Goal: Navigation & Orientation: Find specific page/section

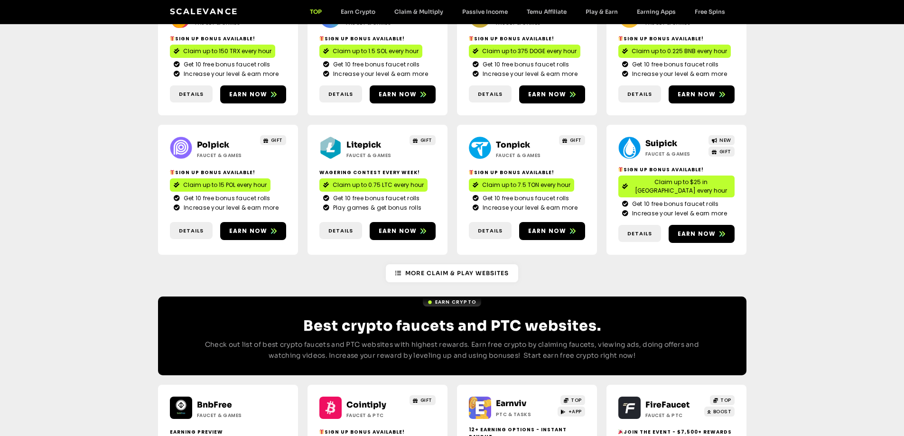
scroll to position [570, 0]
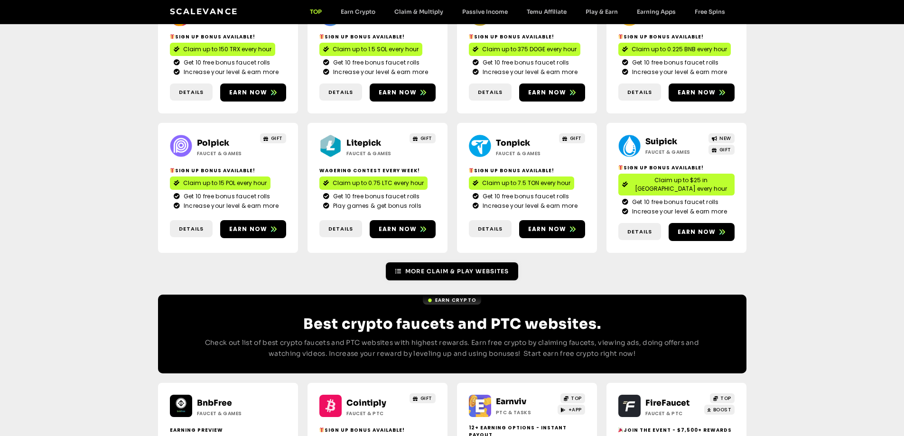
click at [443, 267] on span "More Claim & Play Websites" at bounding box center [456, 271] width 103 height 9
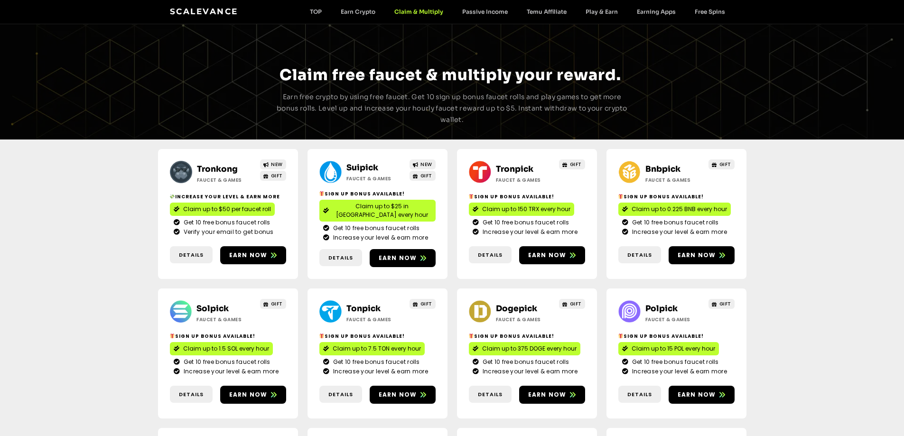
click at [213, 168] on link "Tronkong" at bounding box center [217, 169] width 41 height 10
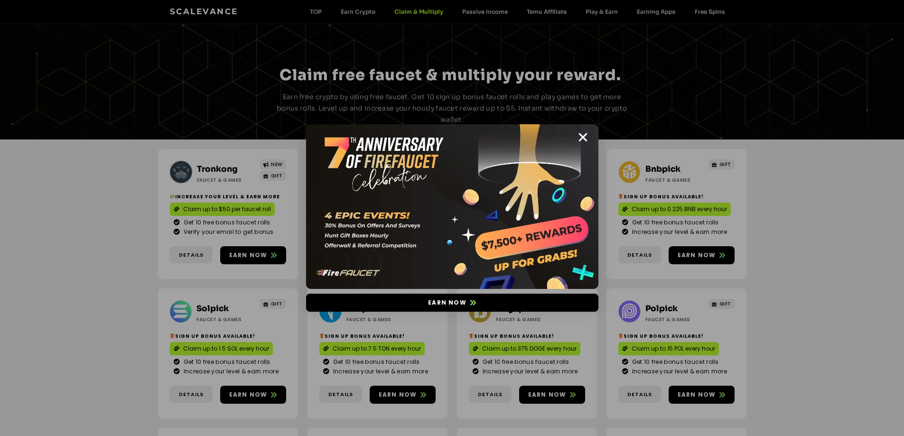
click at [580, 134] on icon "Close" at bounding box center [583, 137] width 12 height 12
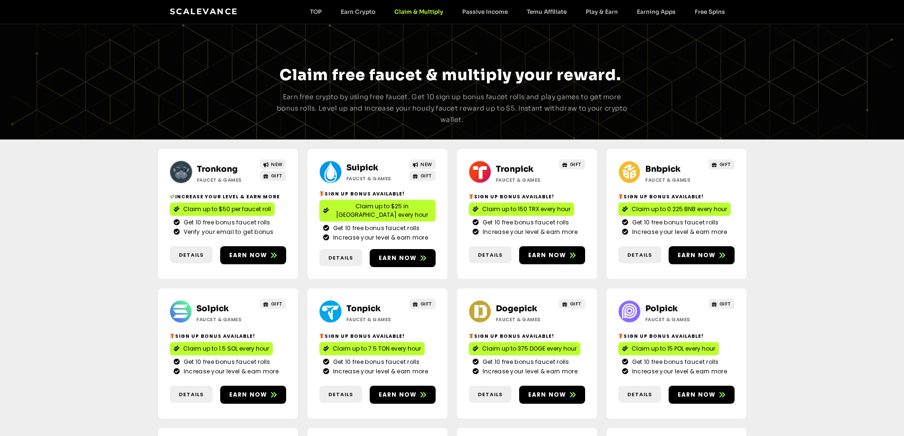
click at [359, 168] on link "Suipick" at bounding box center [362, 168] width 32 height 10
click at [658, 168] on link "Bnbpick" at bounding box center [663, 169] width 35 height 10
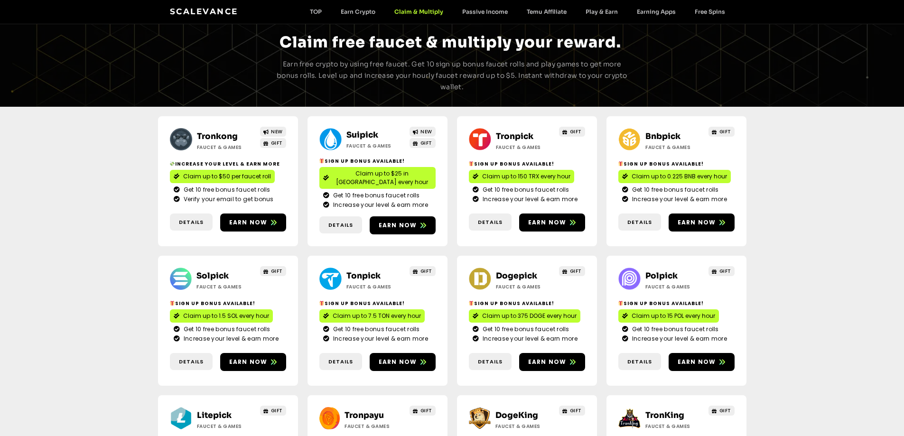
scroll to position [95, 0]
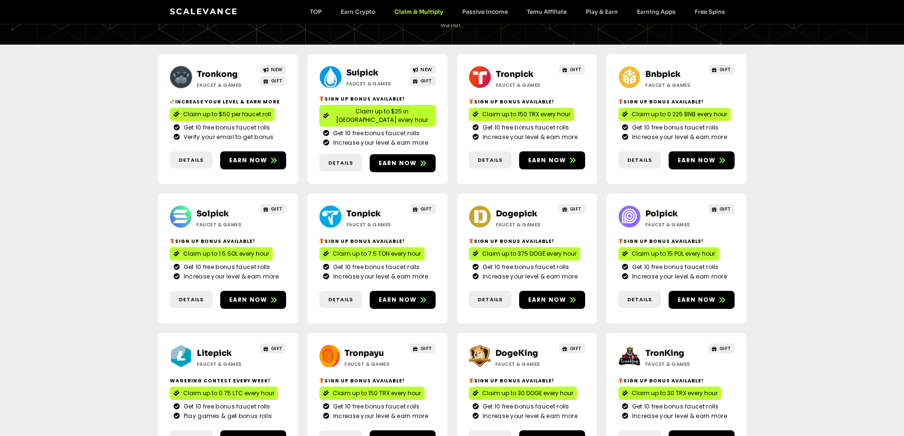
click at [206, 209] on link "Solpick" at bounding box center [212, 214] width 32 height 10
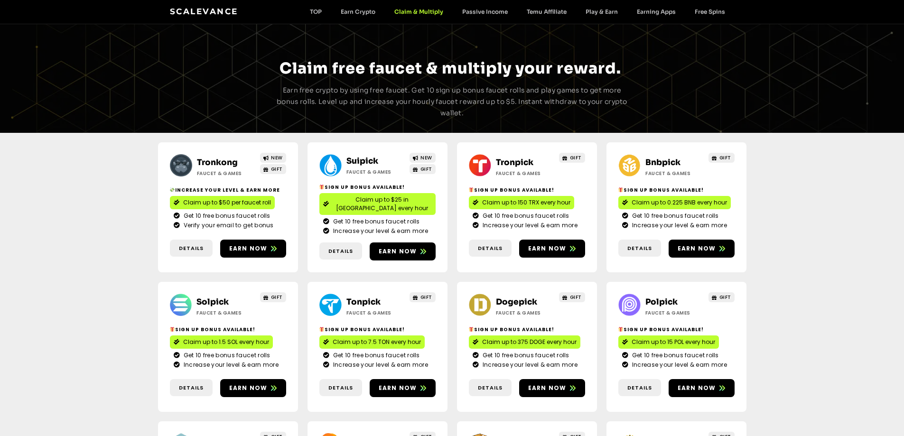
scroll to position [0, 0]
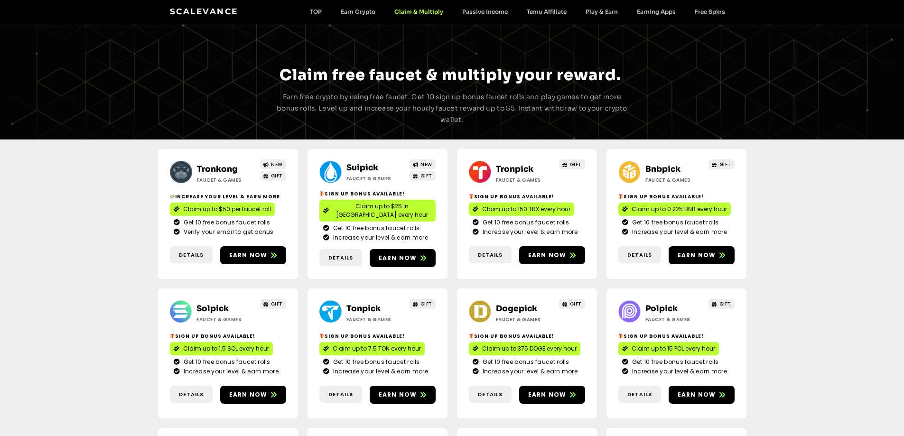
click at [668, 167] on link "Bnbpick" at bounding box center [663, 169] width 35 height 10
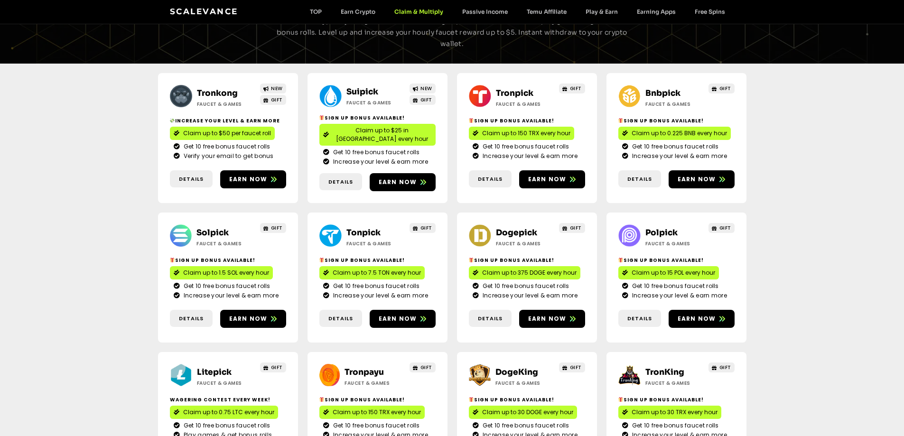
scroll to position [190, 0]
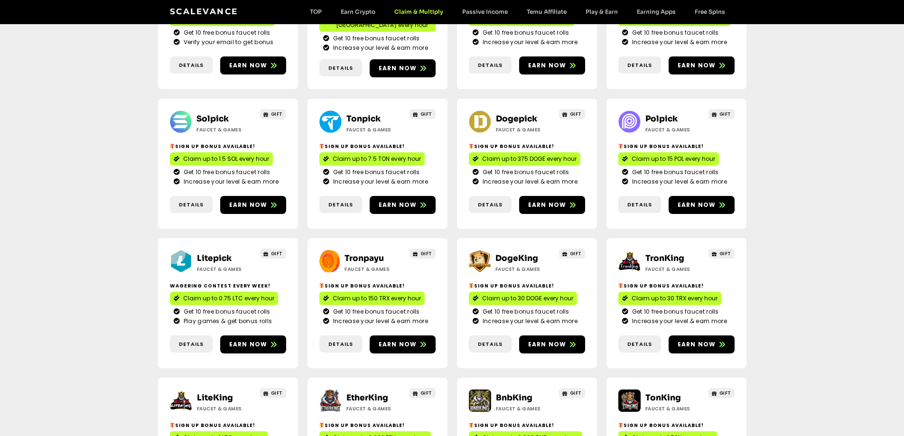
click at [207, 253] on link "Litepick" at bounding box center [214, 258] width 35 height 10
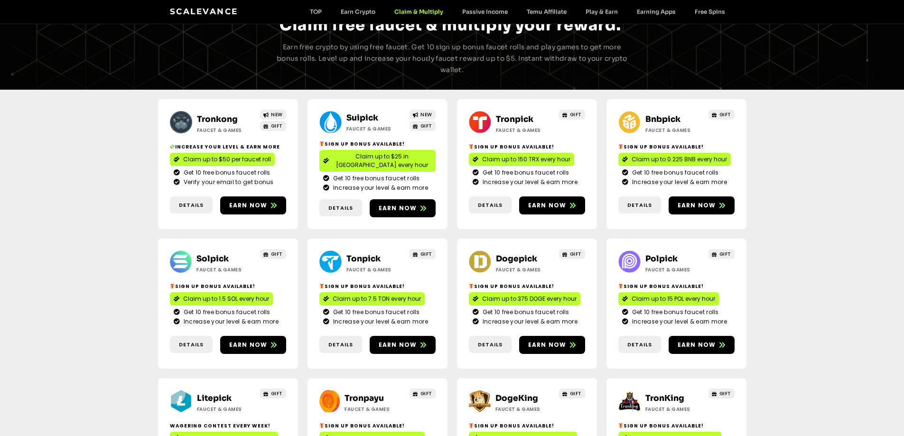
scroll to position [47, 0]
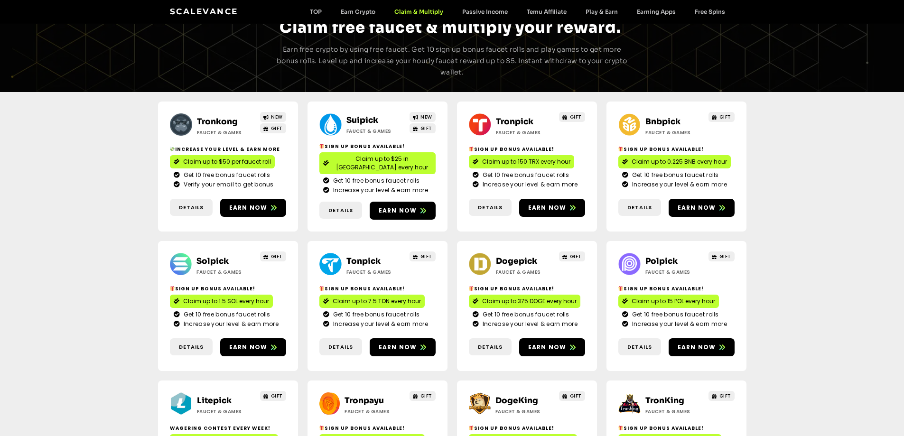
click at [522, 256] on link "Dogepick" at bounding box center [516, 261] width 41 height 10
click at [668, 256] on link "Polpick" at bounding box center [662, 261] width 32 height 10
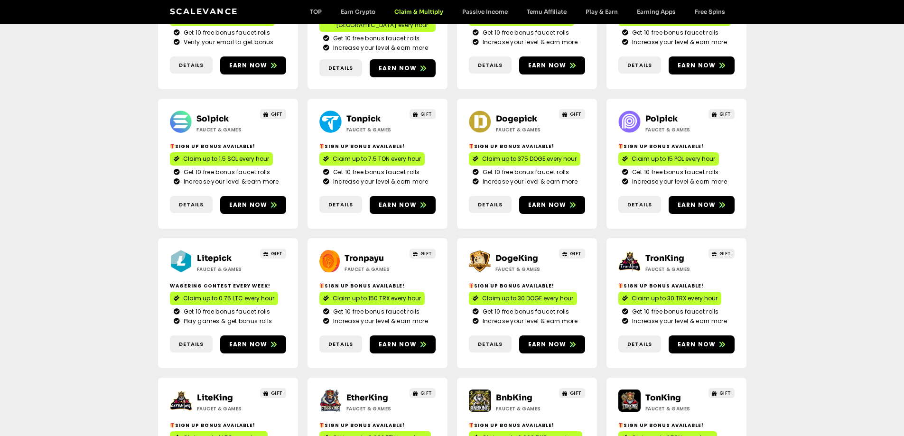
scroll to position [237, 0]
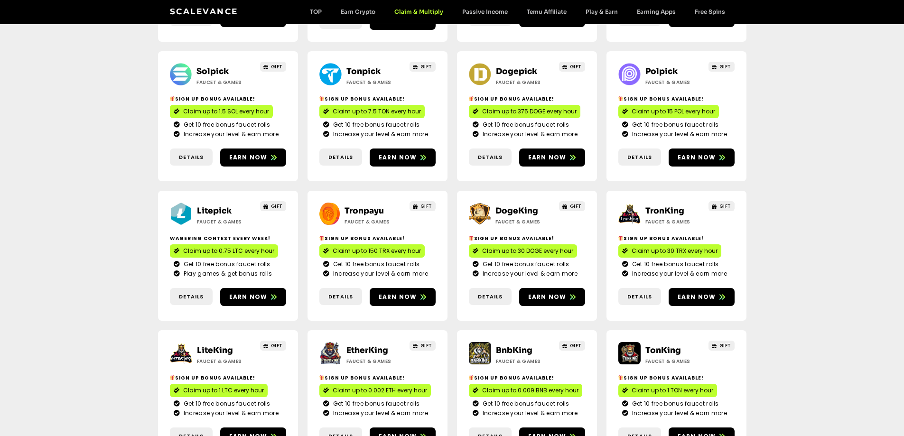
click at [226, 206] on link "Litepick" at bounding box center [214, 211] width 35 height 10
click at [506, 206] on link "DogeKing" at bounding box center [517, 211] width 43 height 10
click at [661, 206] on link "TronKing" at bounding box center [665, 211] width 39 height 10
click at [527, 206] on link "DogeKing" at bounding box center [517, 211] width 43 height 10
click at [669, 206] on link "TronKing" at bounding box center [665, 211] width 39 height 10
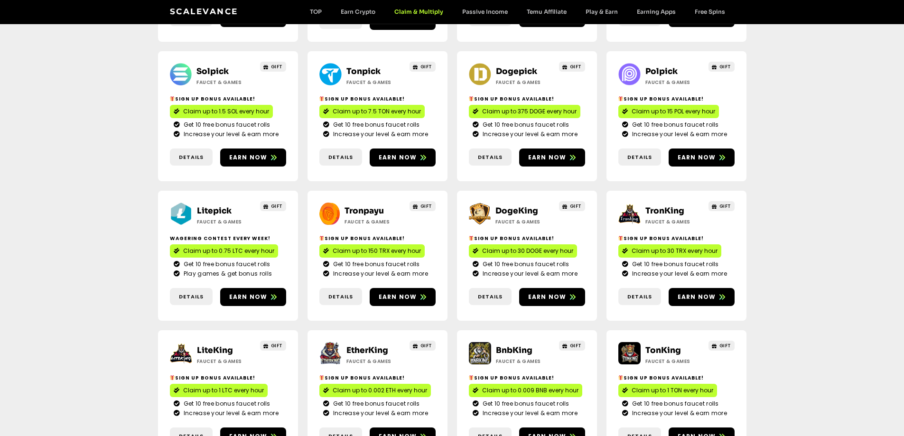
click at [214, 346] on link "LiteKing" at bounding box center [215, 351] width 36 height 10
click at [356, 346] on link "EtherKing" at bounding box center [367, 351] width 42 height 10
click at [503, 346] on link "BnbKing" at bounding box center [514, 351] width 37 height 10
click at [669, 346] on link "TonKing" at bounding box center [664, 351] width 36 height 10
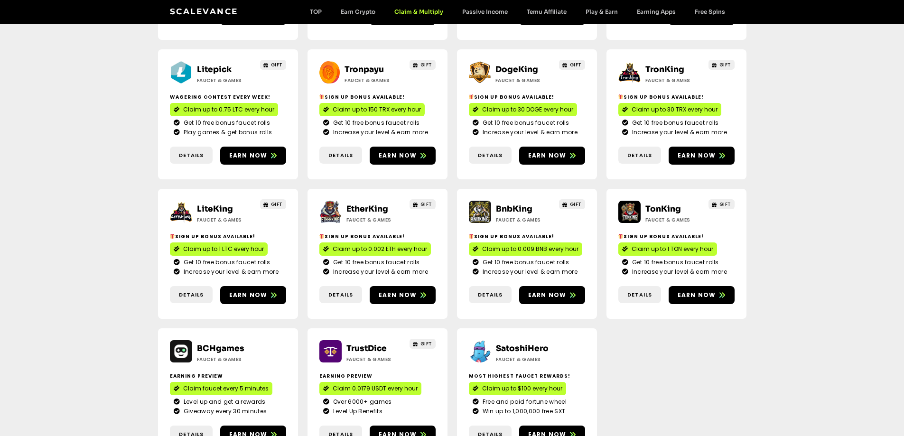
scroll to position [380, 0]
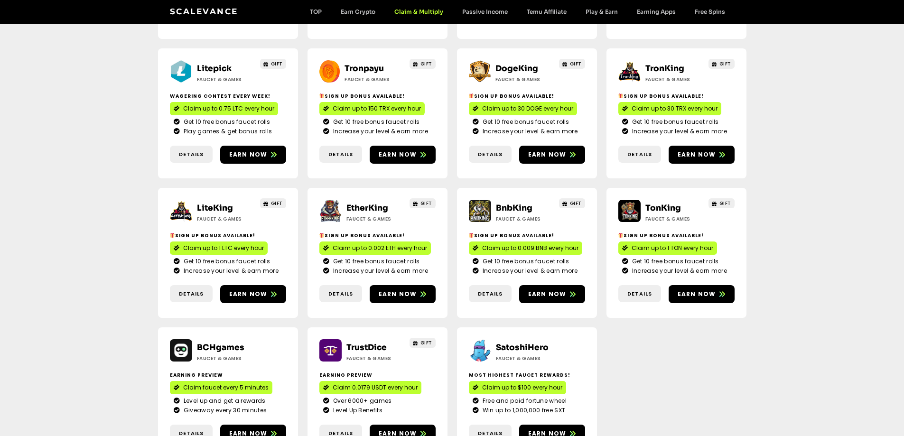
click at [671, 203] on link "TonKing" at bounding box center [664, 208] width 36 height 10
click at [515, 203] on link "BnbKing" at bounding box center [514, 208] width 37 height 10
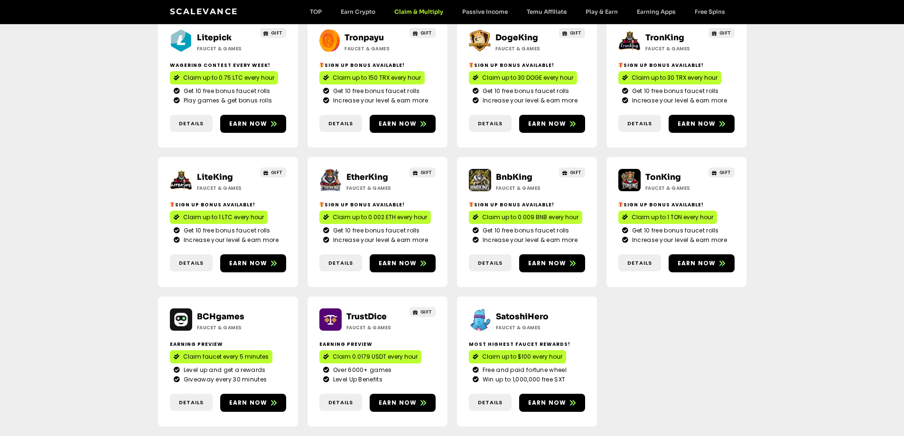
scroll to position [427, 0]
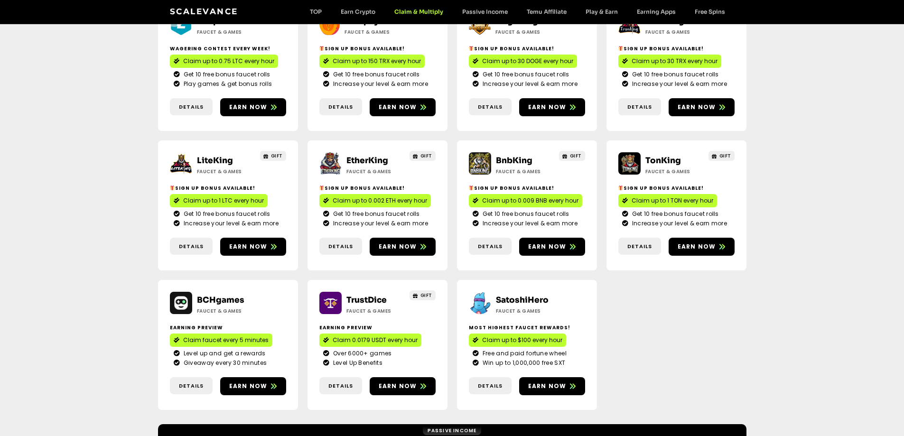
click at [354, 295] on link "TrustDice" at bounding box center [366, 300] width 40 height 10
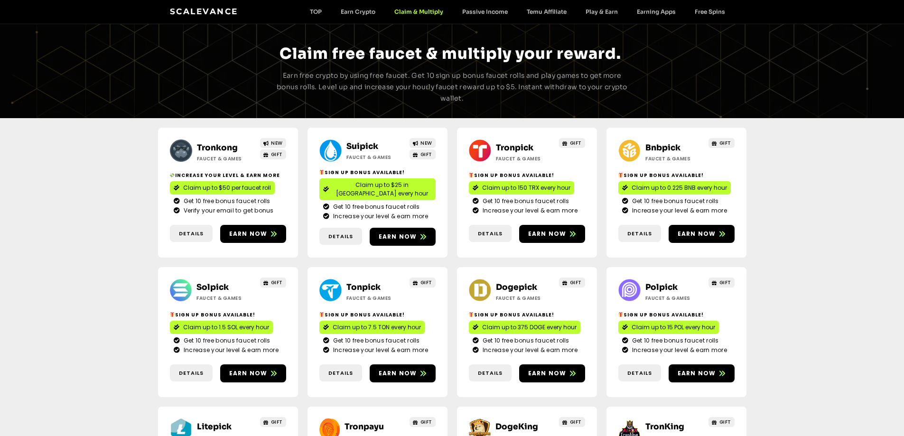
scroll to position [0, 0]
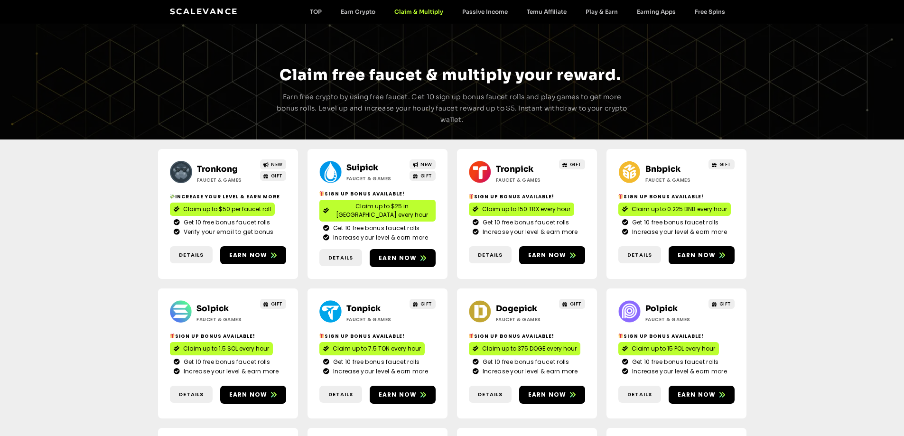
click at [203, 9] on link "Scalevance" at bounding box center [204, 11] width 68 height 9
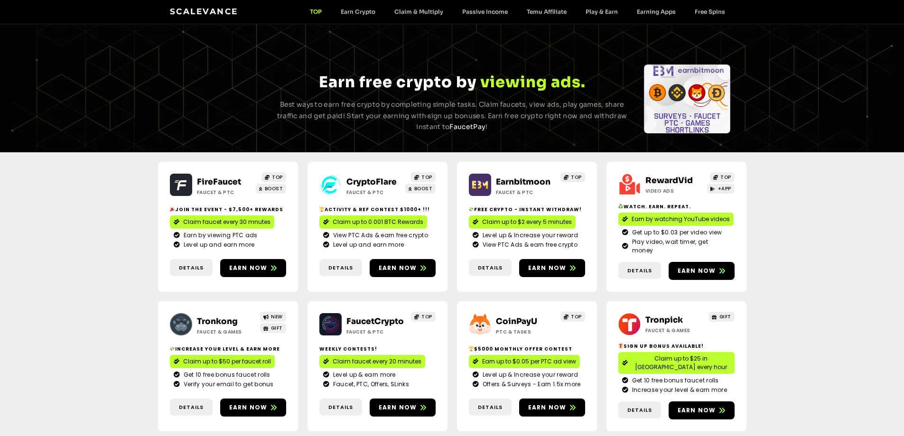
click at [219, 182] on link "FireFaucet" at bounding box center [219, 182] width 44 height 10
